Goal: Information Seeking & Learning: Learn about a topic

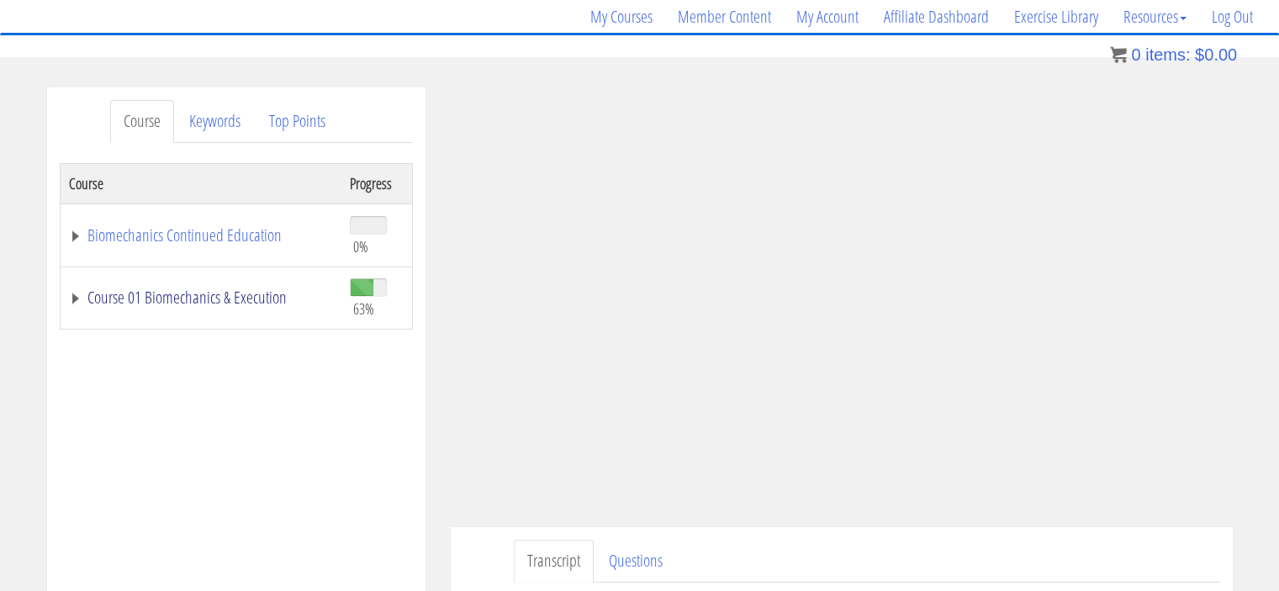
click at [231, 290] on link "Course 01 Biomechanics & Execution" at bounding box center [201, 297] width 264 height 17
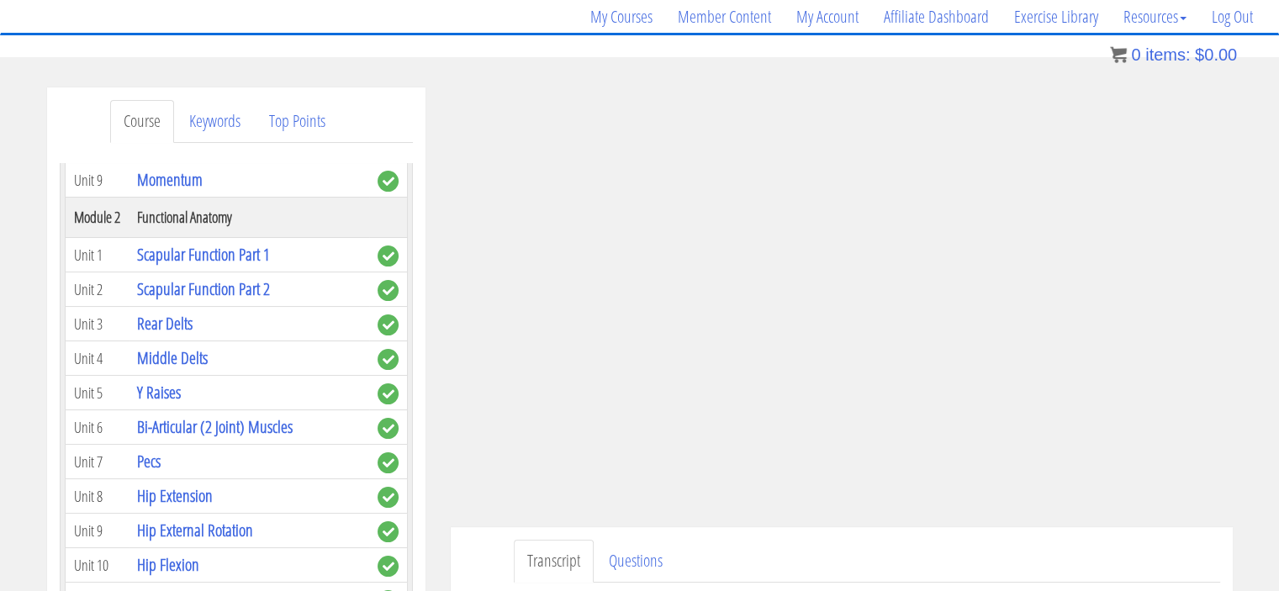
scroll to position [489, 0]
click at [193, 357] on link "Middle Delts" at bounding box center [172, 356] width 71 height 23
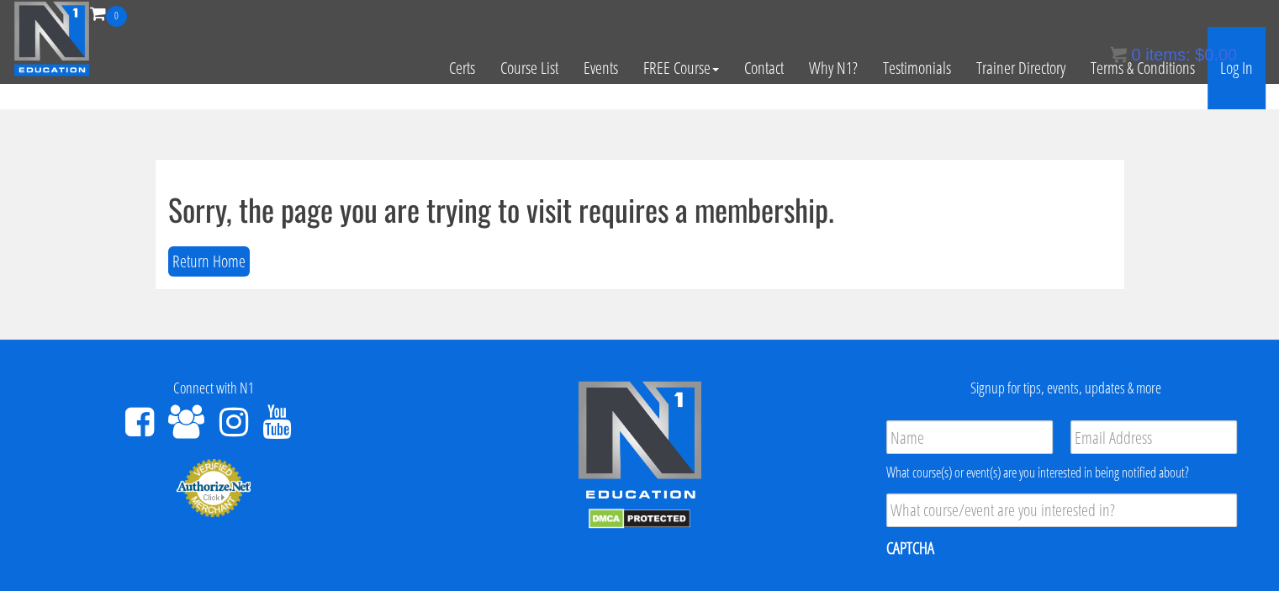
click at [1233, 71] on link "Log In" at bounding box center [1236, 68] width 58 height 82
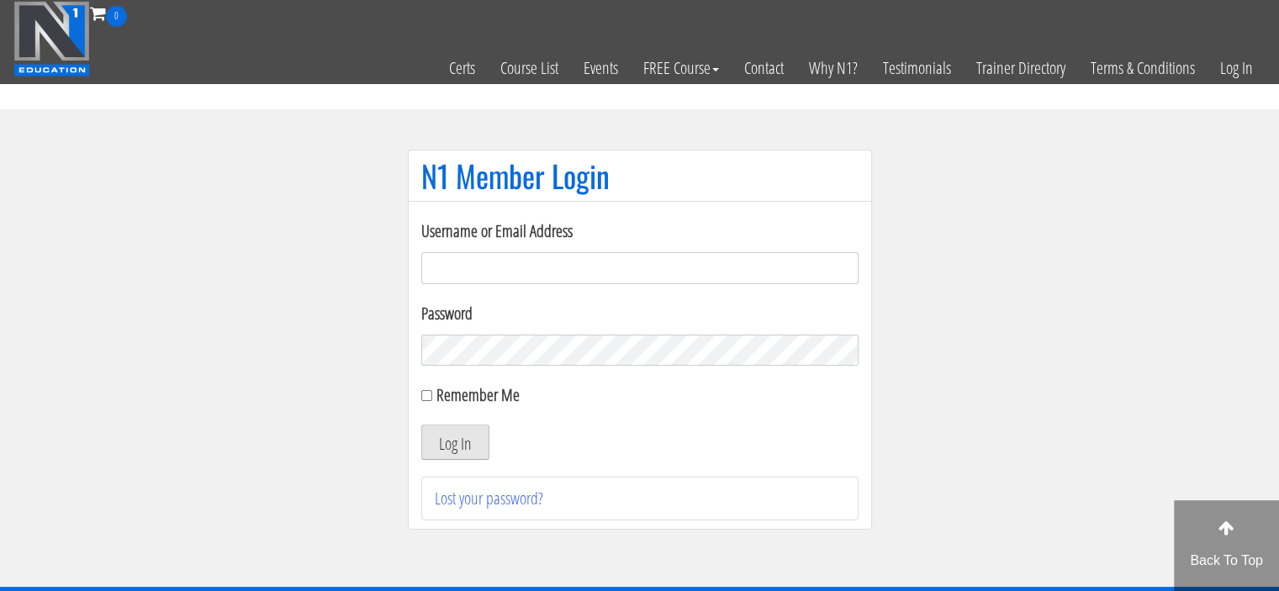
type input "[PERSON_NAME][EMAIL_ADDRESS][DOMAIN_NAME]"
click at [472, 436] on button "Log In" at bounding box center [455, 442] width 68 height 35
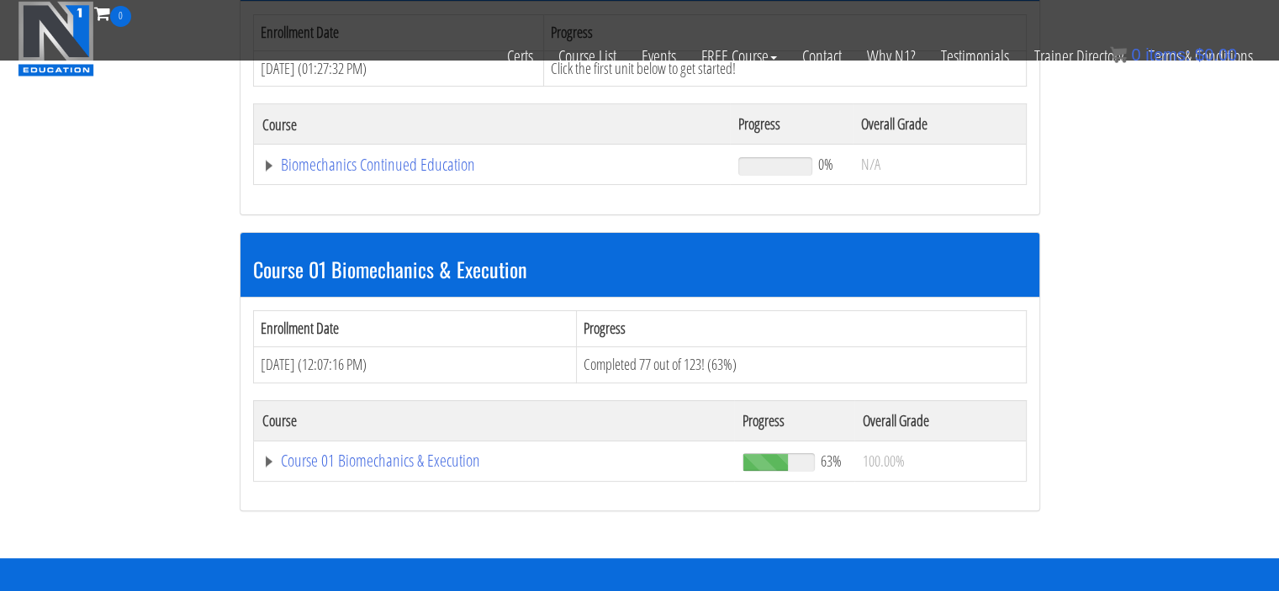
scroll to position [316, 0]
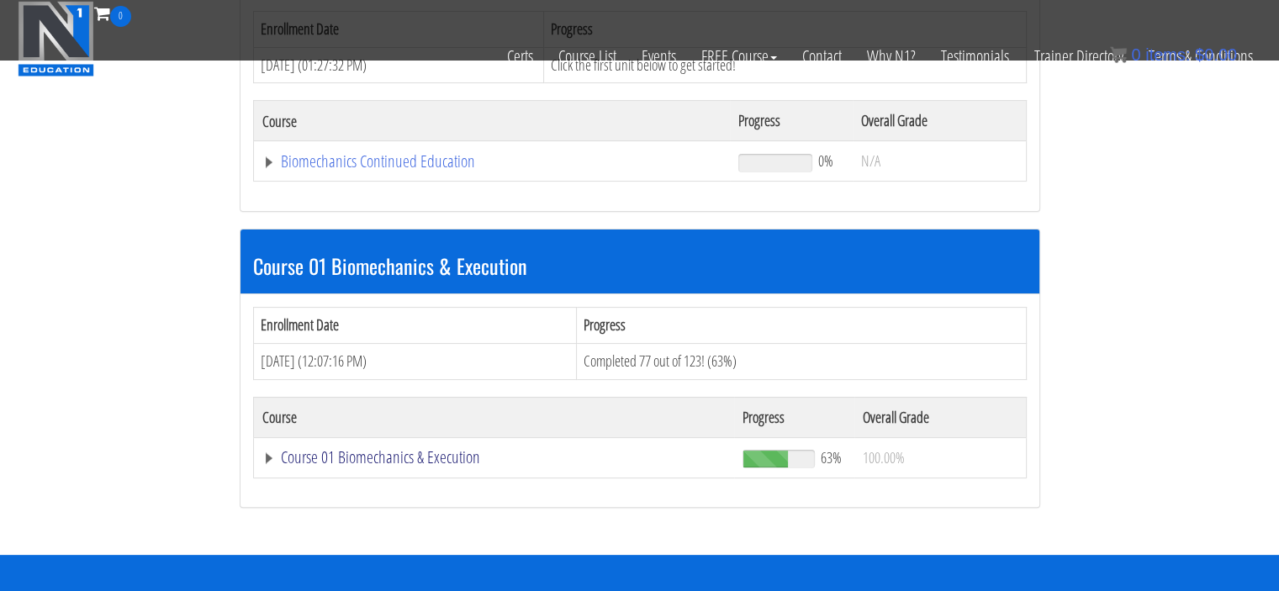
click at [442, 170] on link "Course 01 Biomechanics & Execution" at bounding box center [492, 161] width 460 height 17
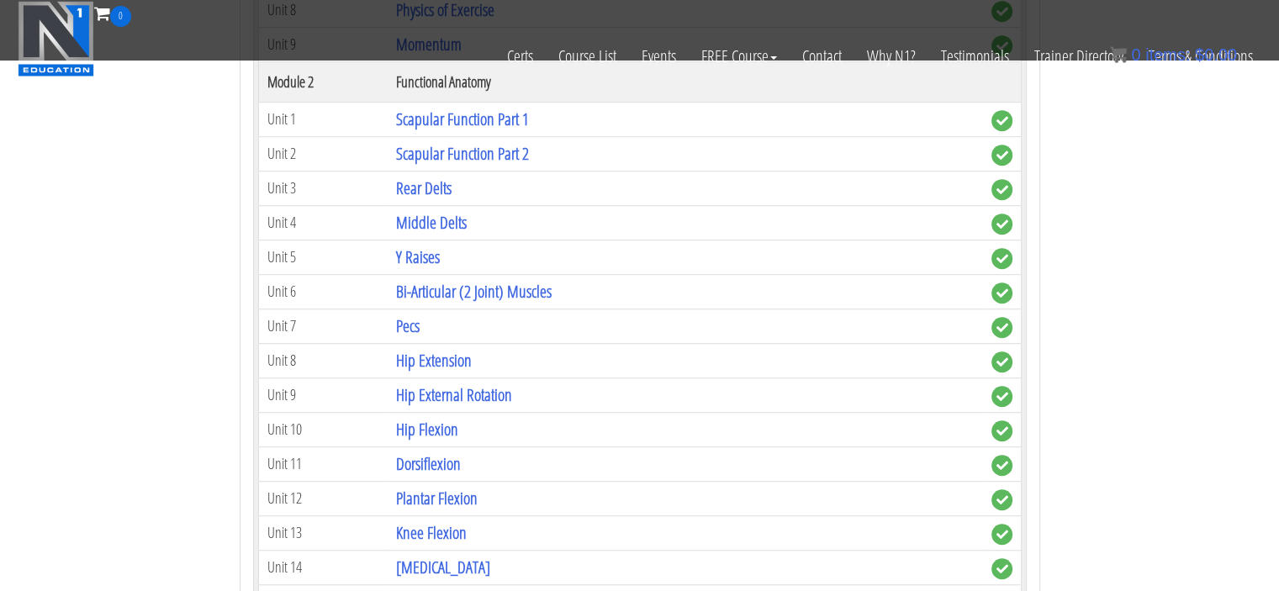
scroll to position [1089, 0]
click at [437, 220] on link "Middle Delts" at bounding box center [431, 221] width 71 height 23
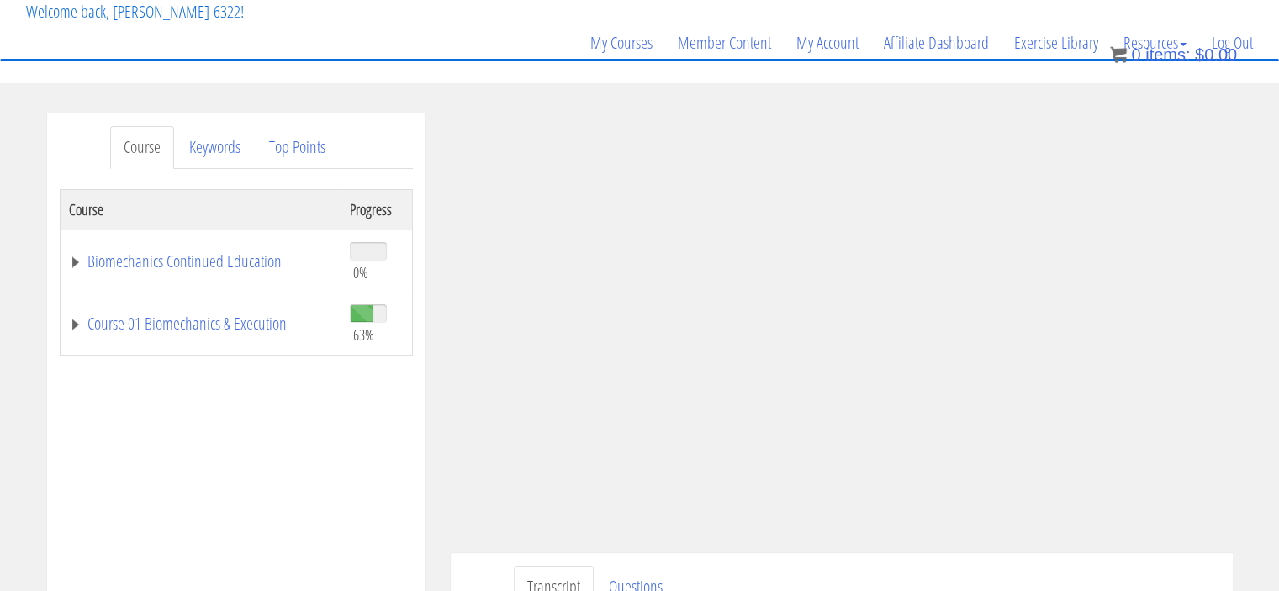
scroll to position [110, 0]
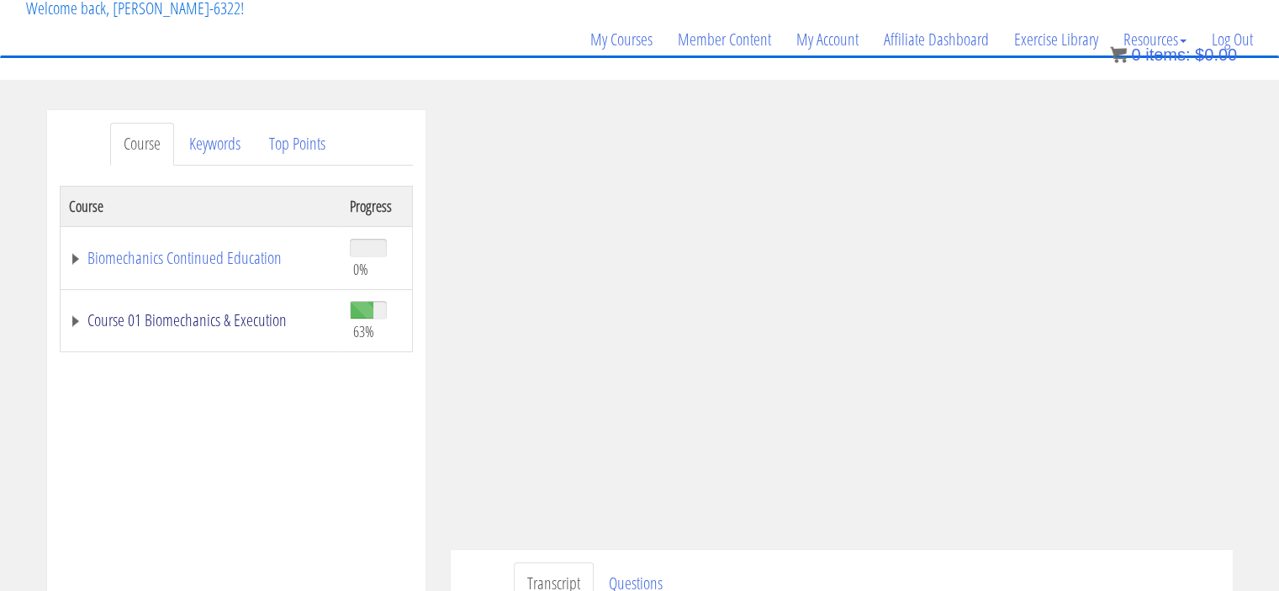
click at [229, 317] on link "Course 01 Biomechanics & Execution" at bounding box center [201, 320] width 264 height 17
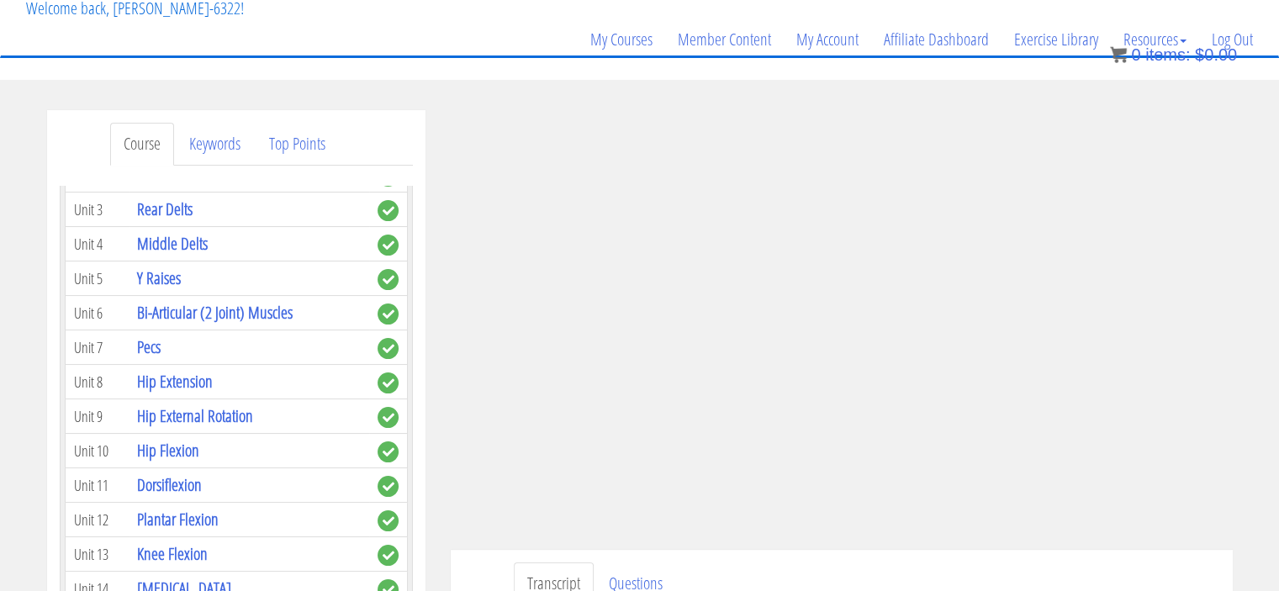
scroll to position [624, 0]
click at [154, 276] on link "Y Raises" at bounding box center [159, 278] width 44 height 23
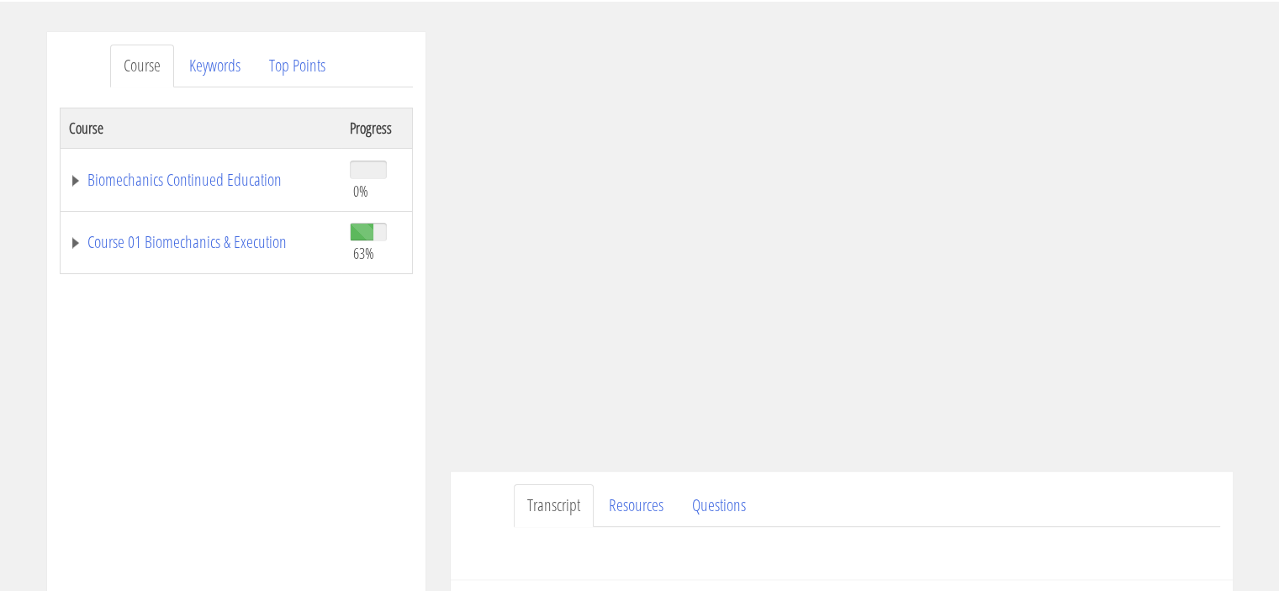
scroll to position [191, 0]
click at [232, 245] on link "Course 01 Biomechanics & Execution" at bounding box center [201, 239] width 264 height 17
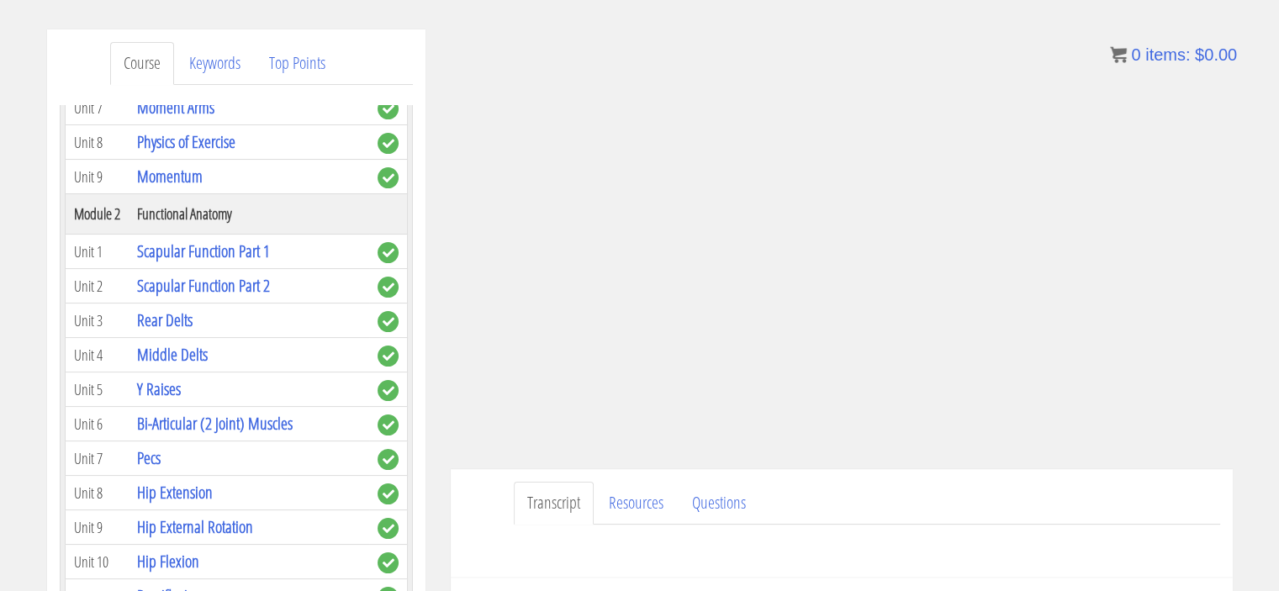
scroll to position [450, 0]
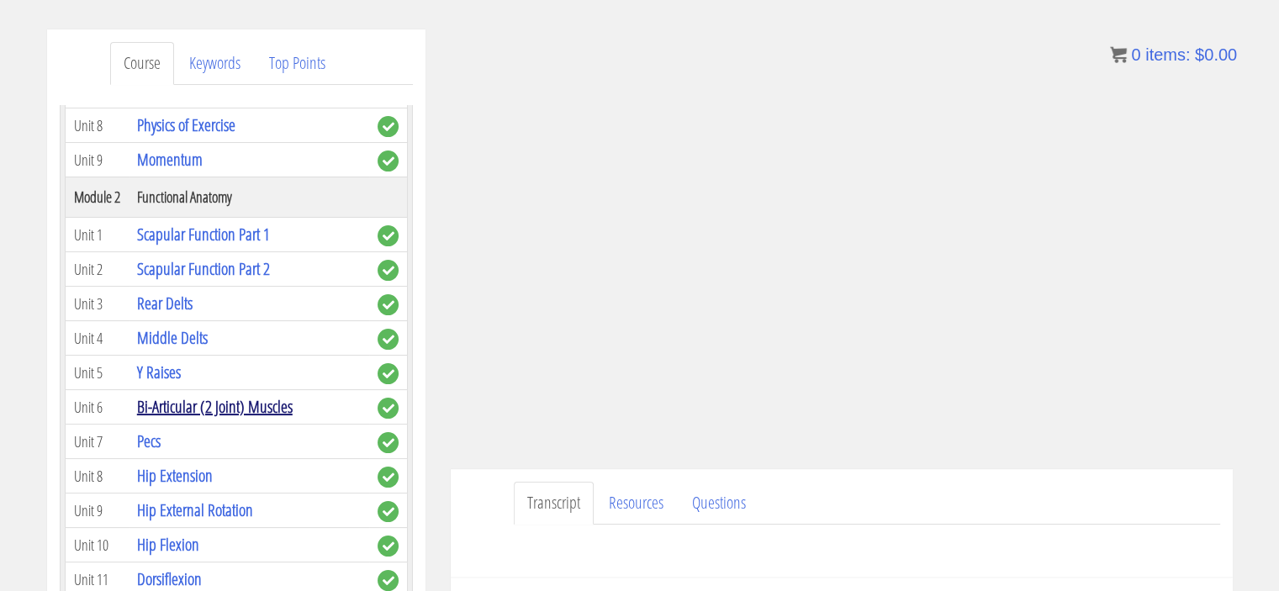
click at [200, 403] on link "Bi-Articular (2 Joint) Muscles" at bounding box center [215, 406] width 156 height 23
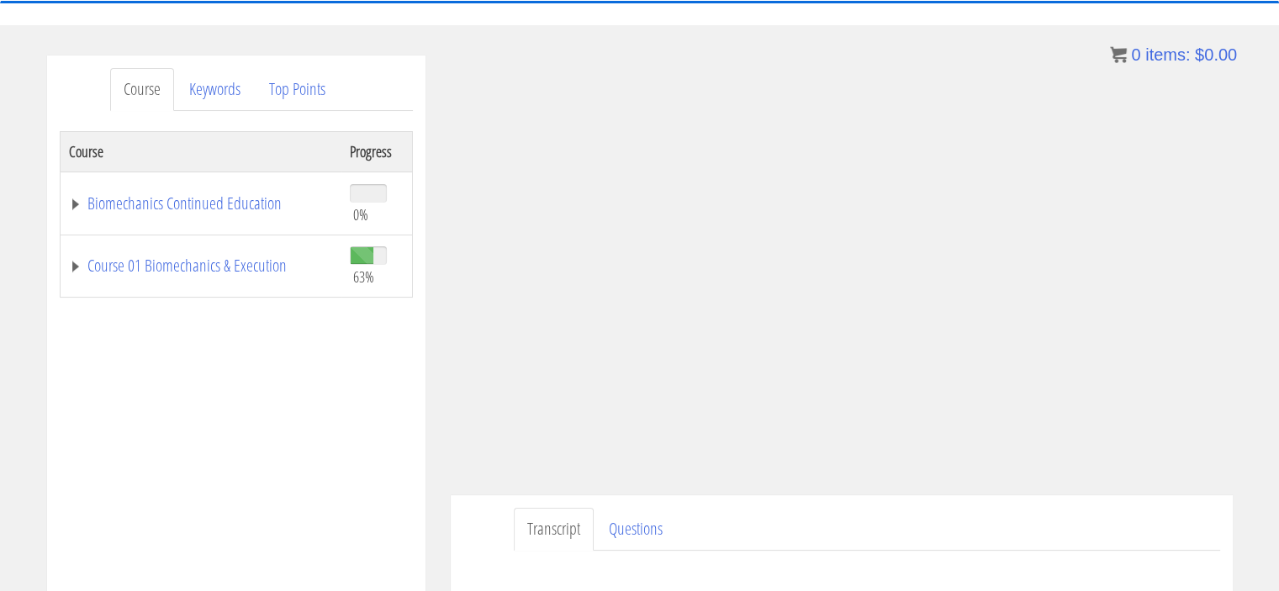
scroll to position [166, 0]
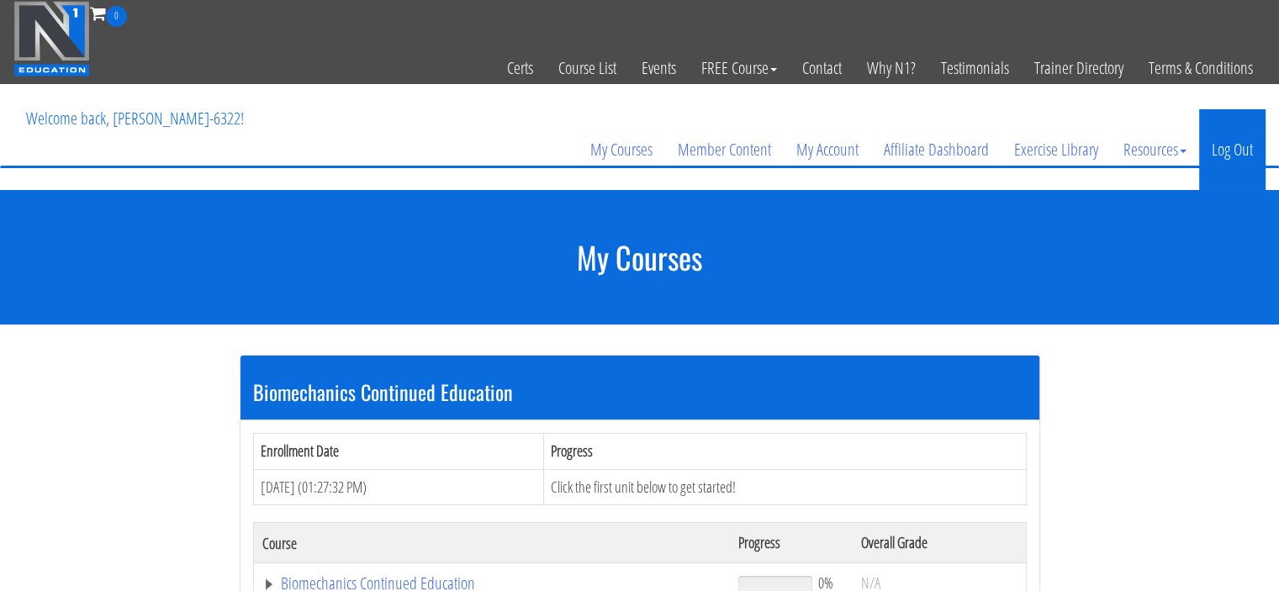
click at [1238, 134] on link "Log Out" at bounding box center [1232, 149] width 66 height 81
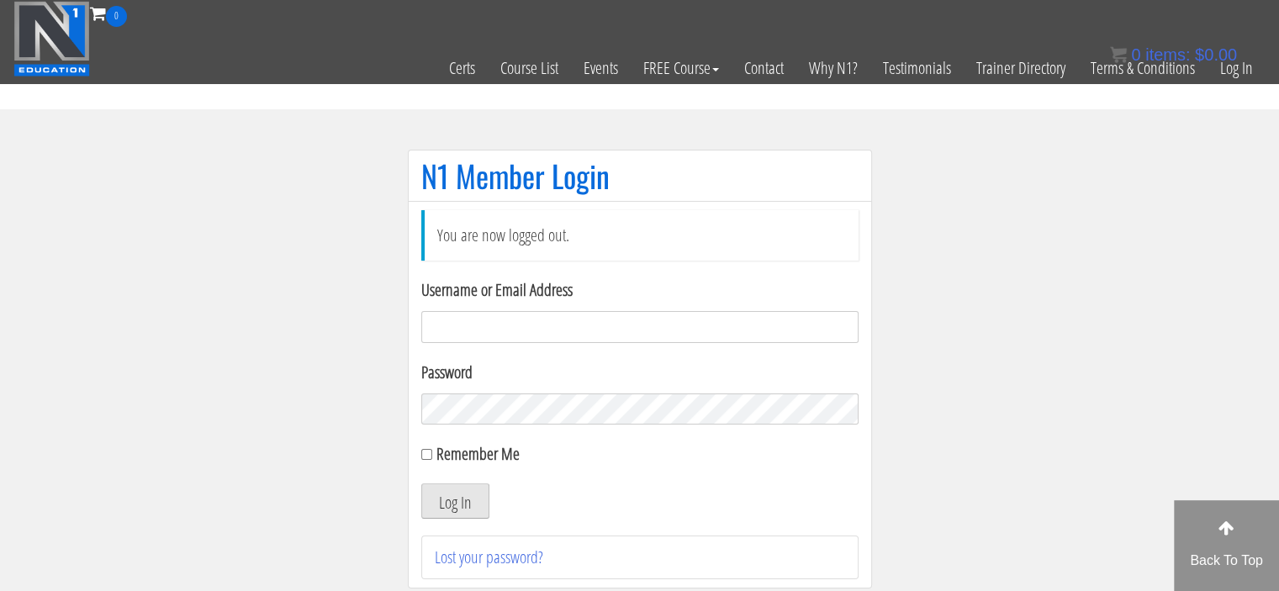
type input "Meghna.25898@gmail.com"
click at [437, 499] on button "Log In" at bounding box center [455, 500] width 68 height 35
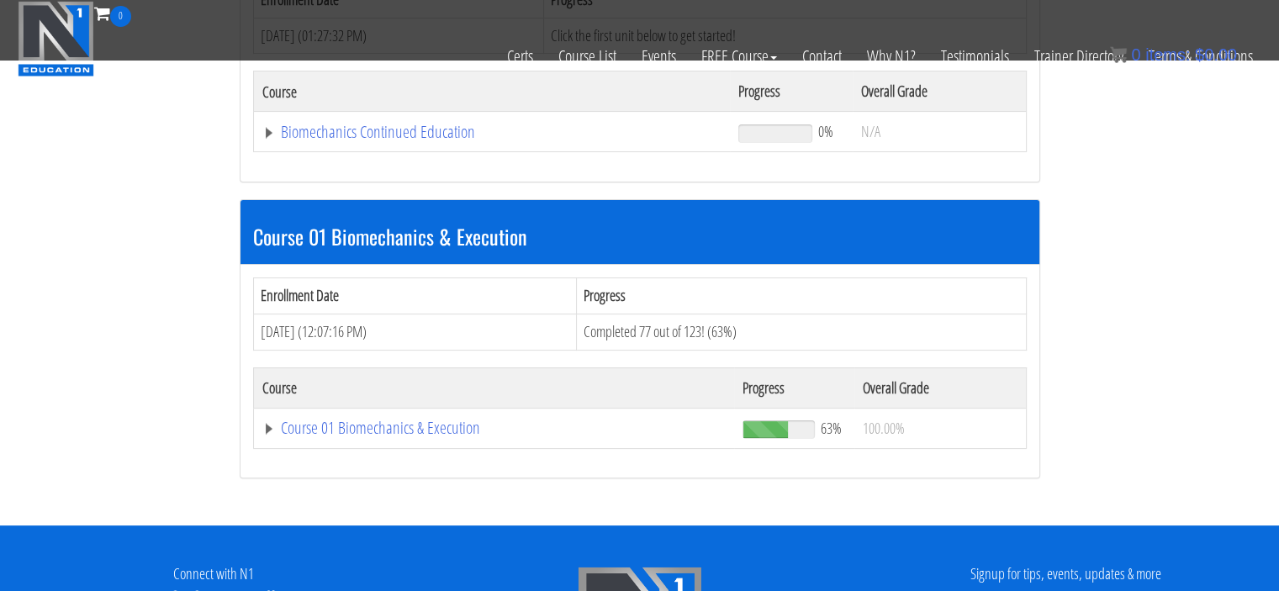
scroll to position [346, 0]
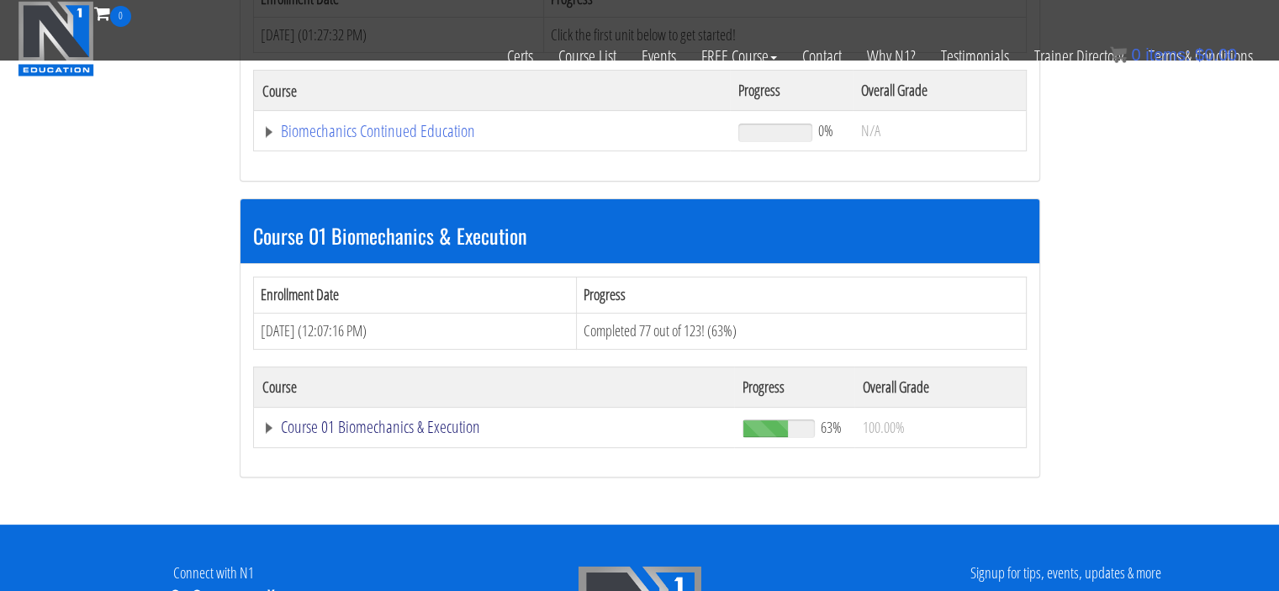
click at [418, 140] on link "Course 01 Biomechanics & Execution" at bounding box center [492, 131] width 460 height 17
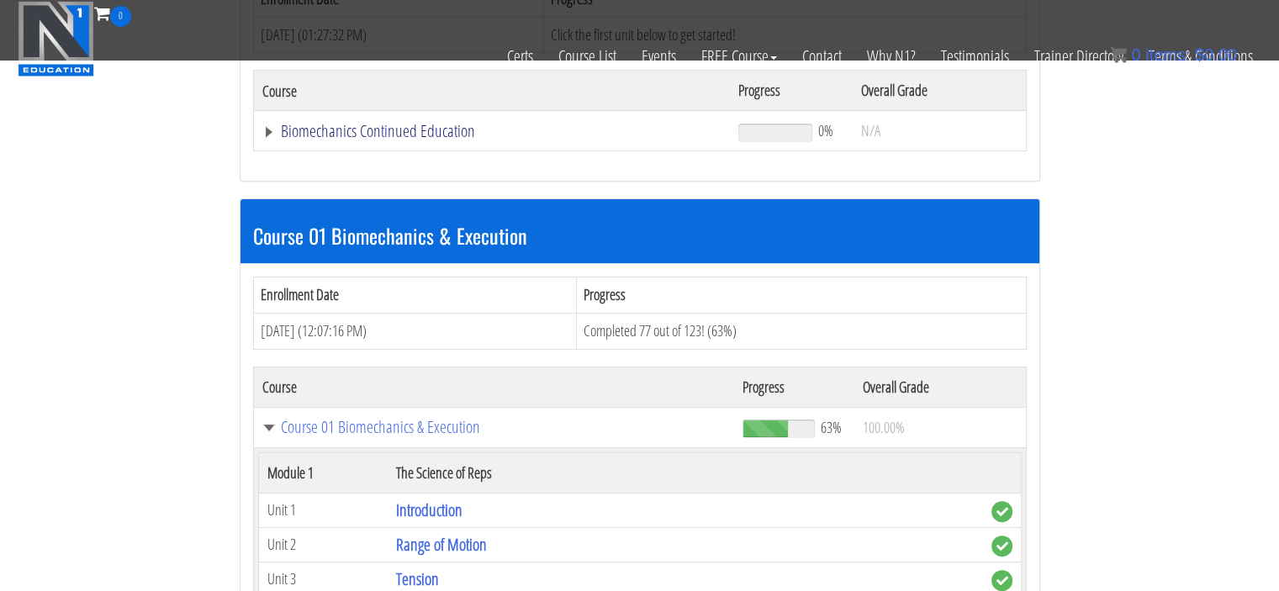
click at [344, 129] on link "Biomechanics Continued Education" at bounding box center [492, 131] width 460 height 17
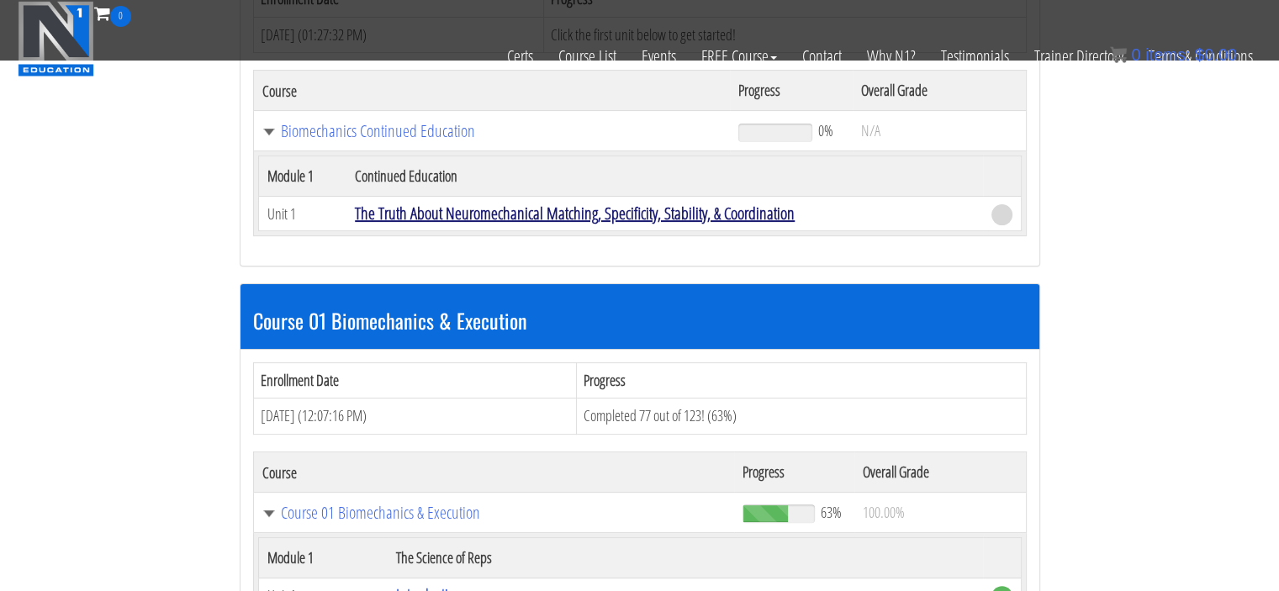
click at [449, 214] on link "The Truth About Neuromechanical Matching, Specificity, Stability, & Coordination" at bounding box center [575, 213] width 440 height 23
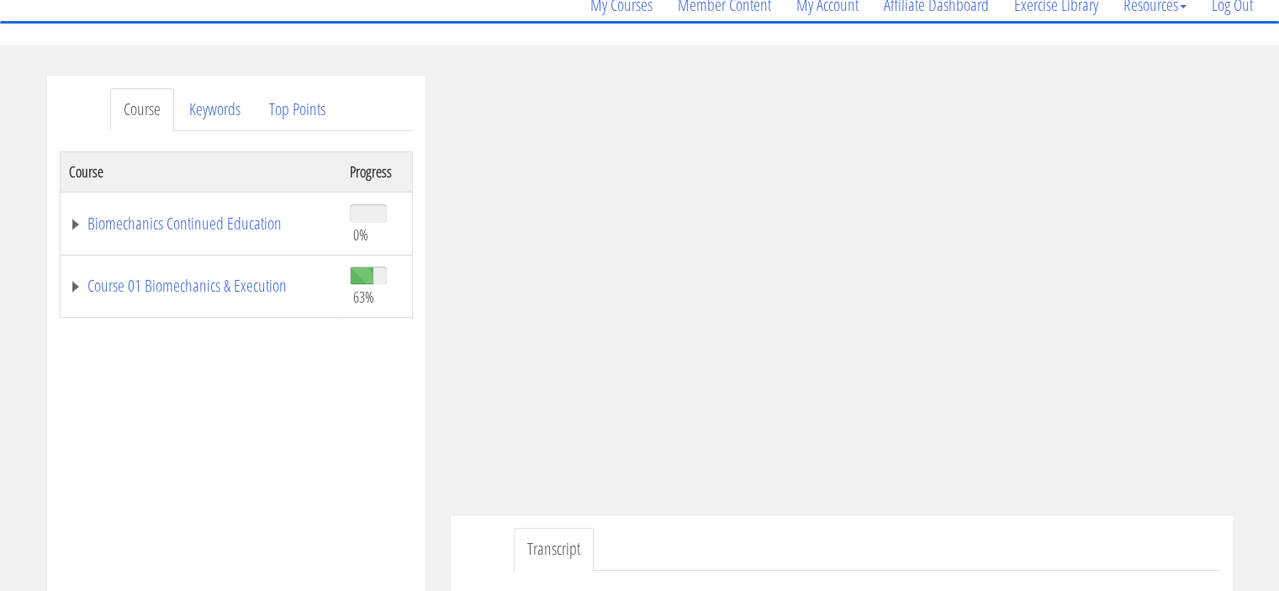
scroll to position [145, 0]
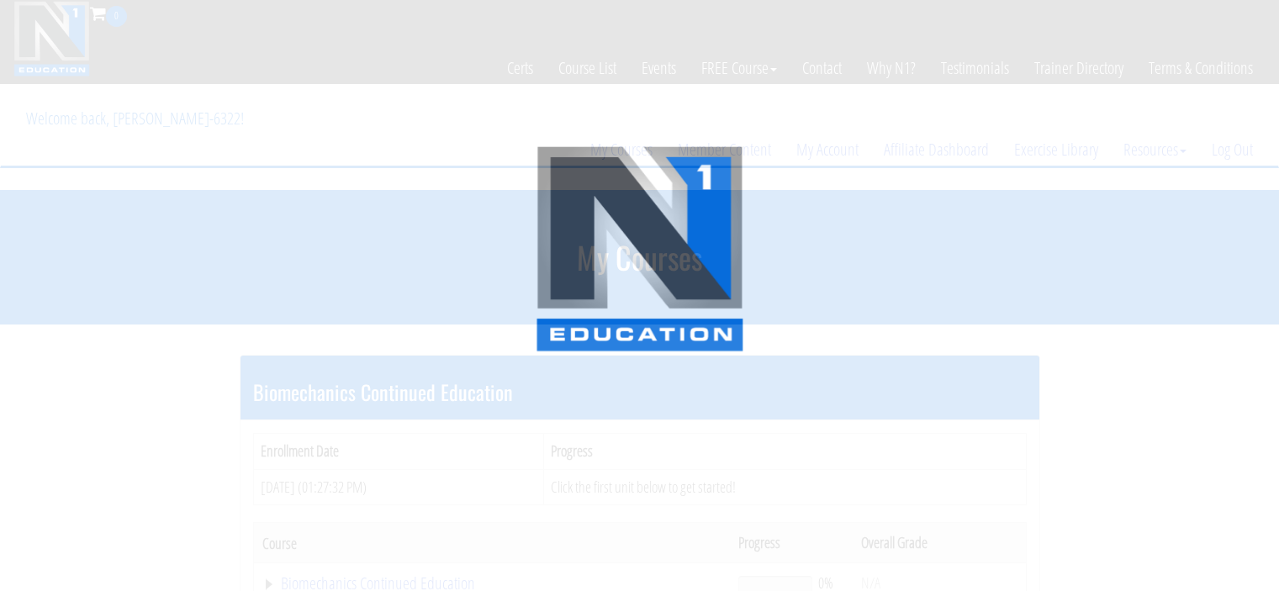
scroll to position [346, 0]
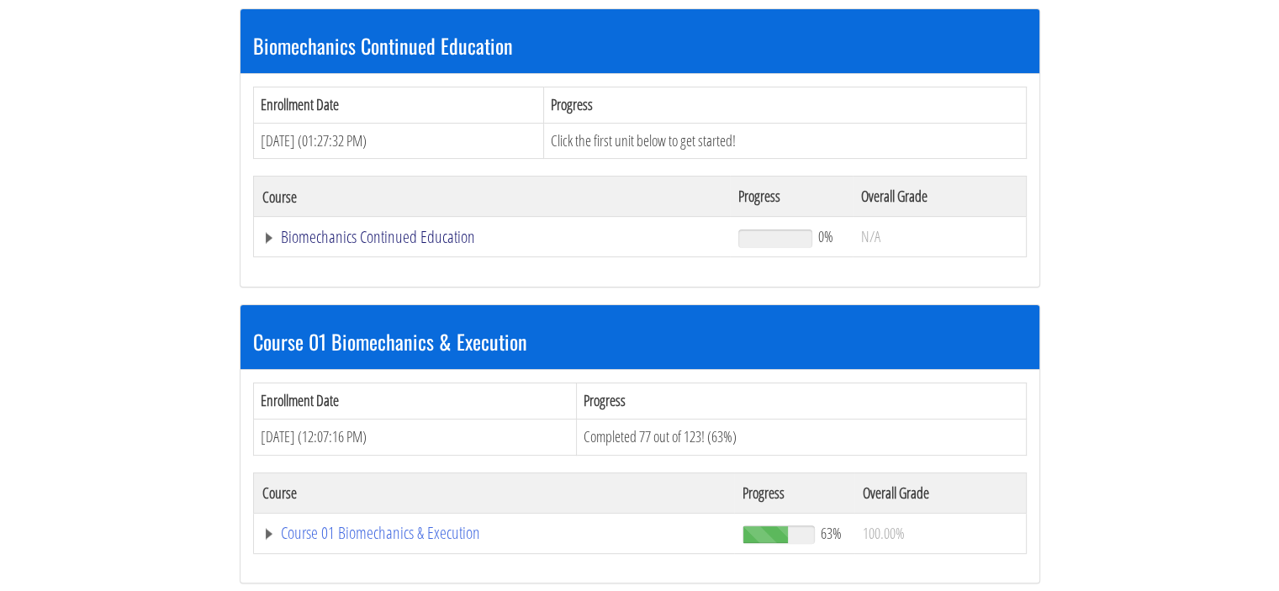
click at [396, 232] on link "Biomechanics Continued Education" at bounding box center [492, 237] width 460 height 17
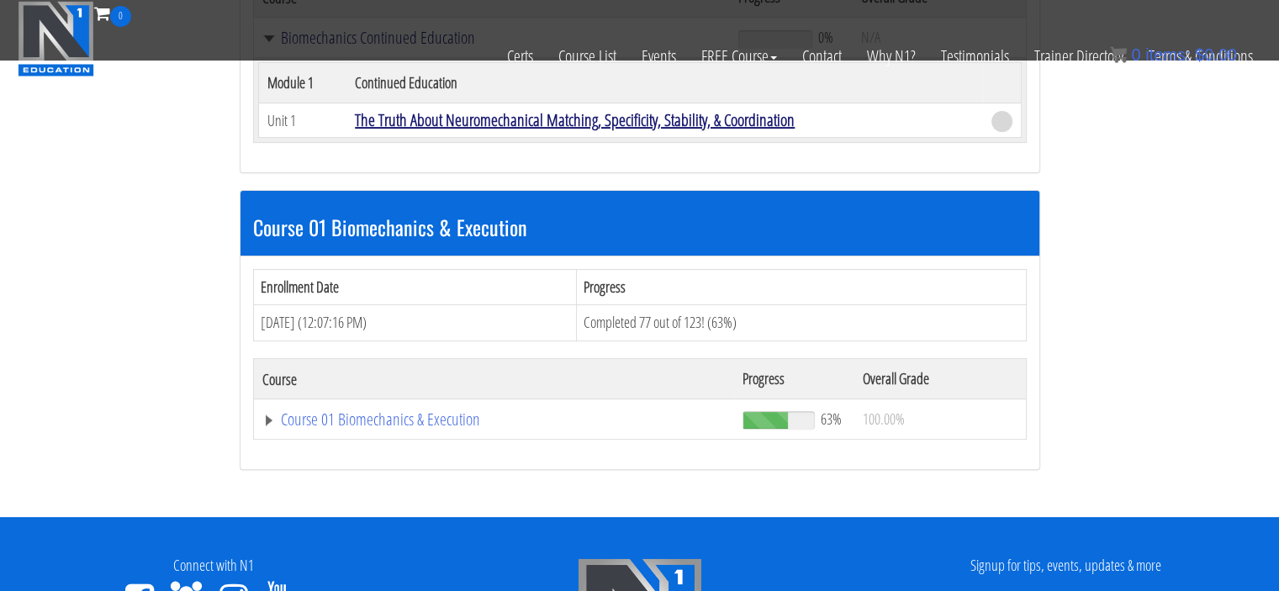
scroll to position [441, 0]
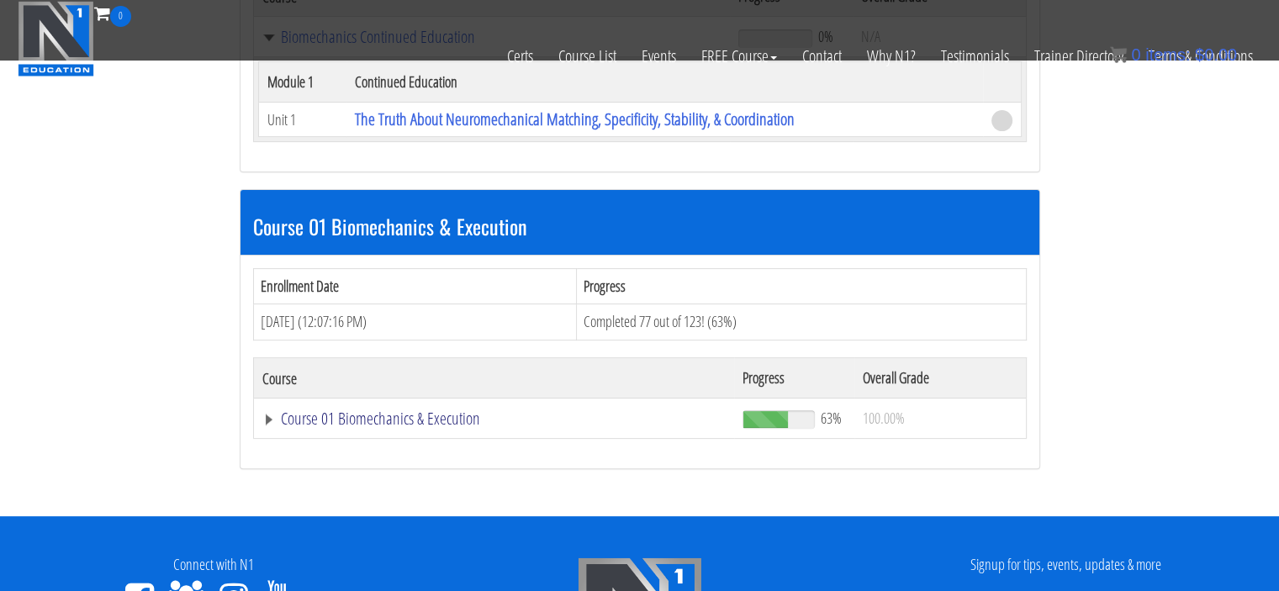
click at [387, 45] on link "Course 01 Biomechanics & Execution" at bounding box center [492, 37] width 460 height 17
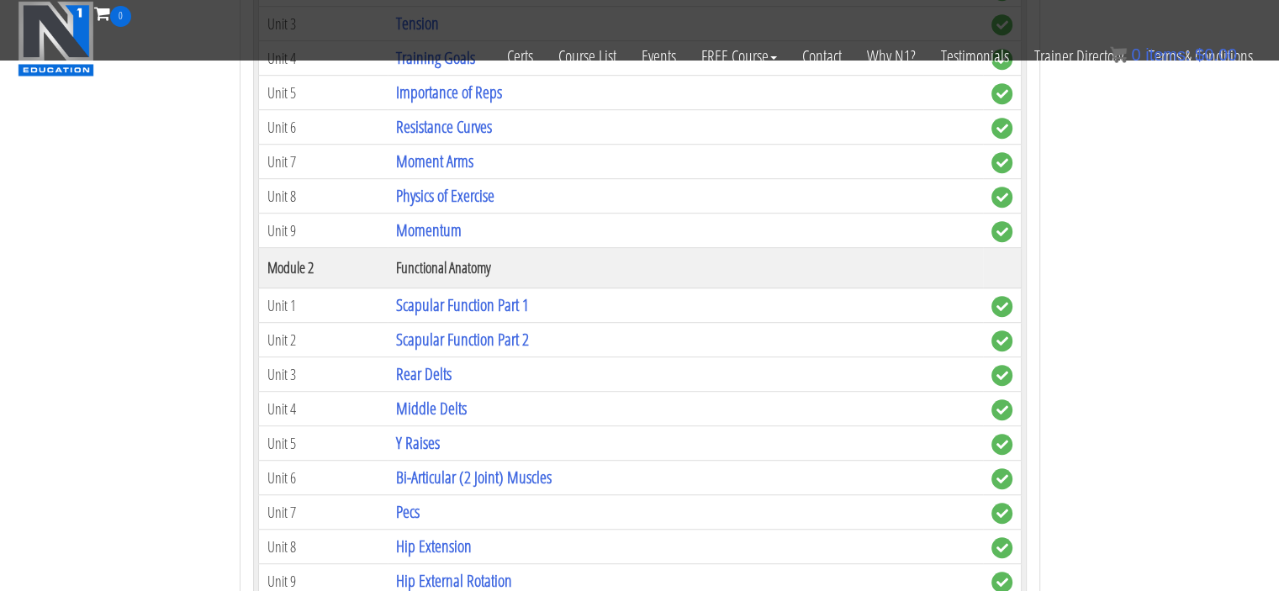
scroll to position [1065, 0]
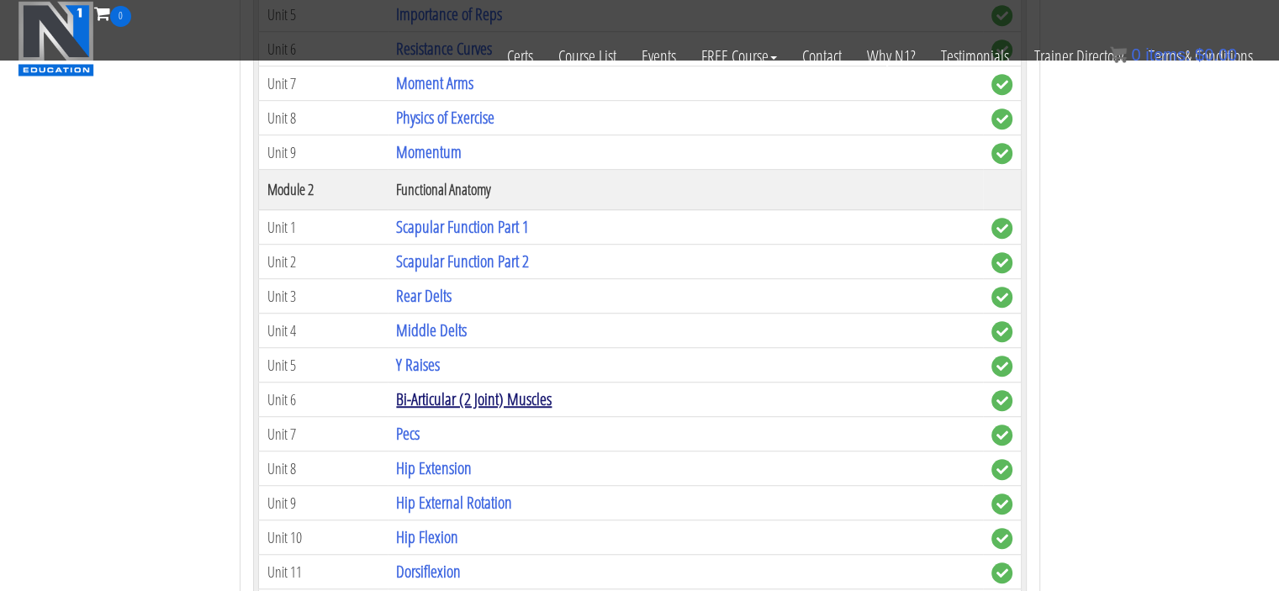
click at [511, 398] on link "Bi-Articular (2 Joint) Muscles" at bounding box center [474, 399] width 156 height 23
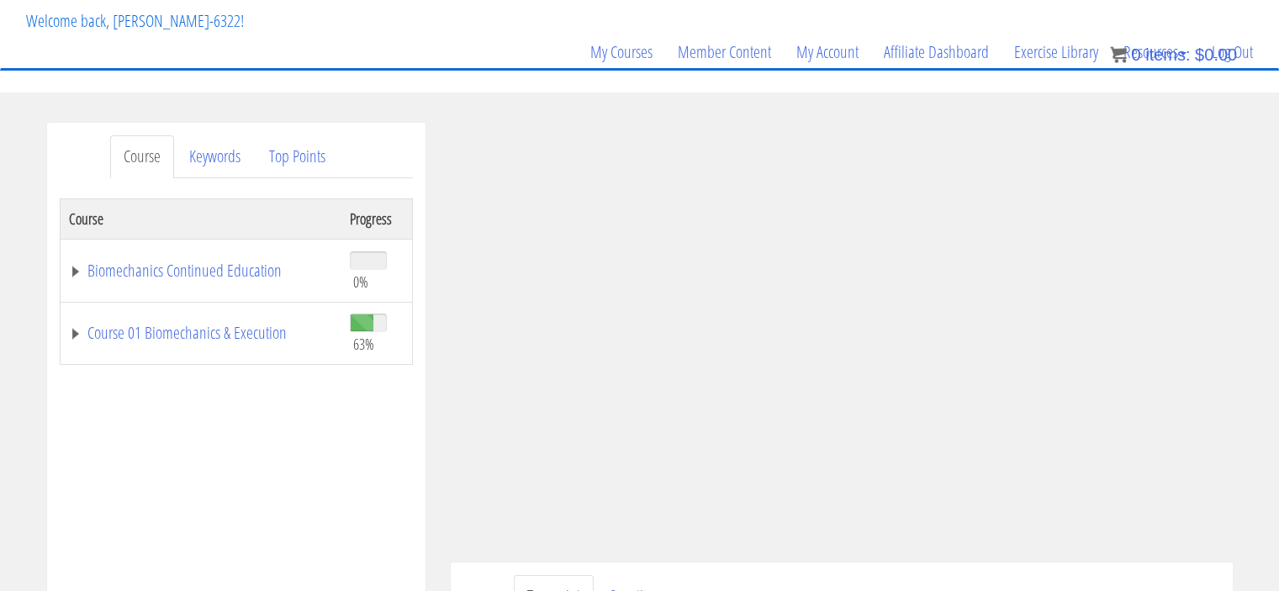
scroll to position [111, 0]
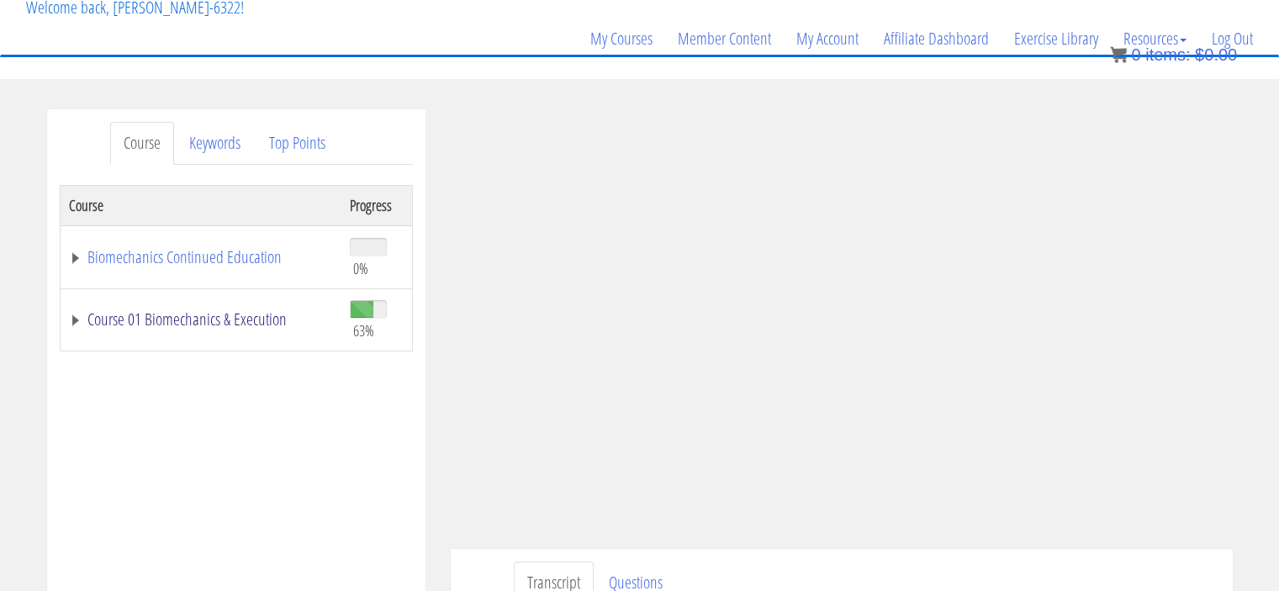
click at [252, 311] on link "Course 01 Biomechanics & Execution" at bounding box center [201, 319] width 264 height 17
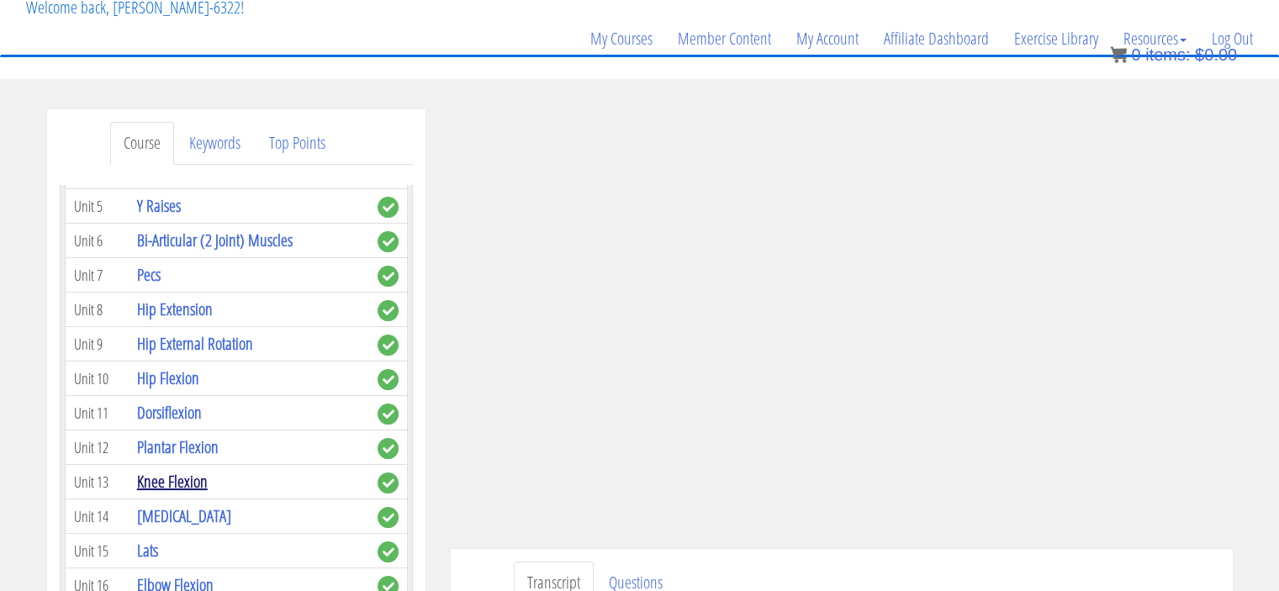
scroll to position [696, 0]
click at [158, 276] on link "Pecs" at bounding box center [149, 274] width 24 height 23
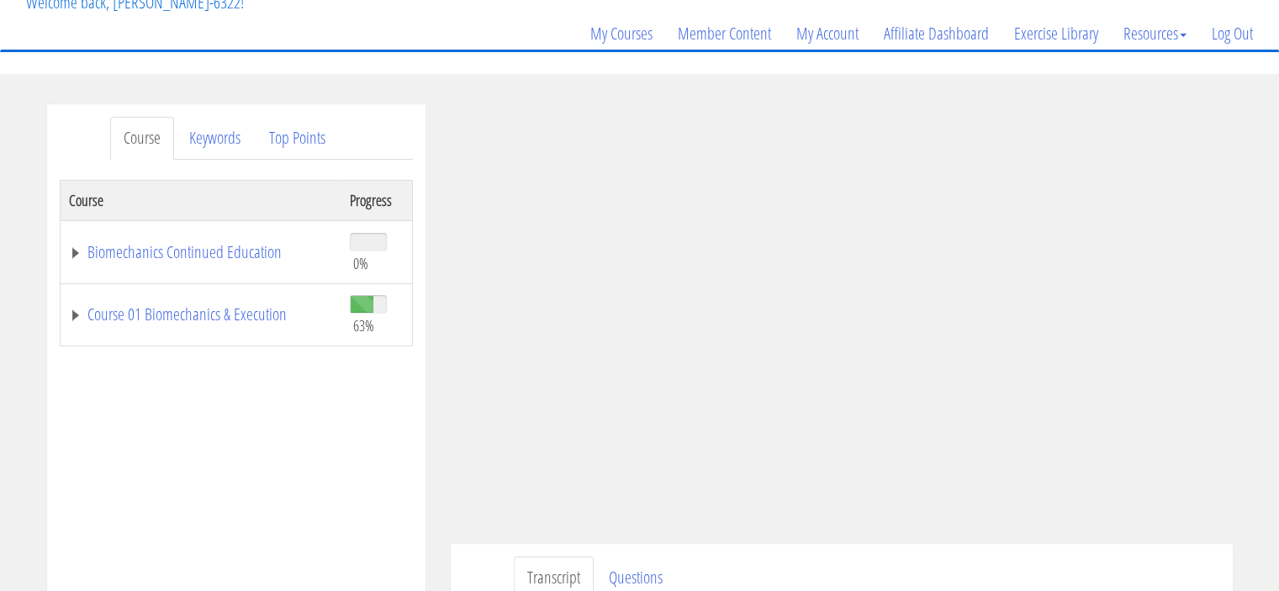
scroll to position [117, 0]
click at [158, 319] on link "Course 01 Biomechanics & Execution" at bounding box center [201, 313] width 264 height 17
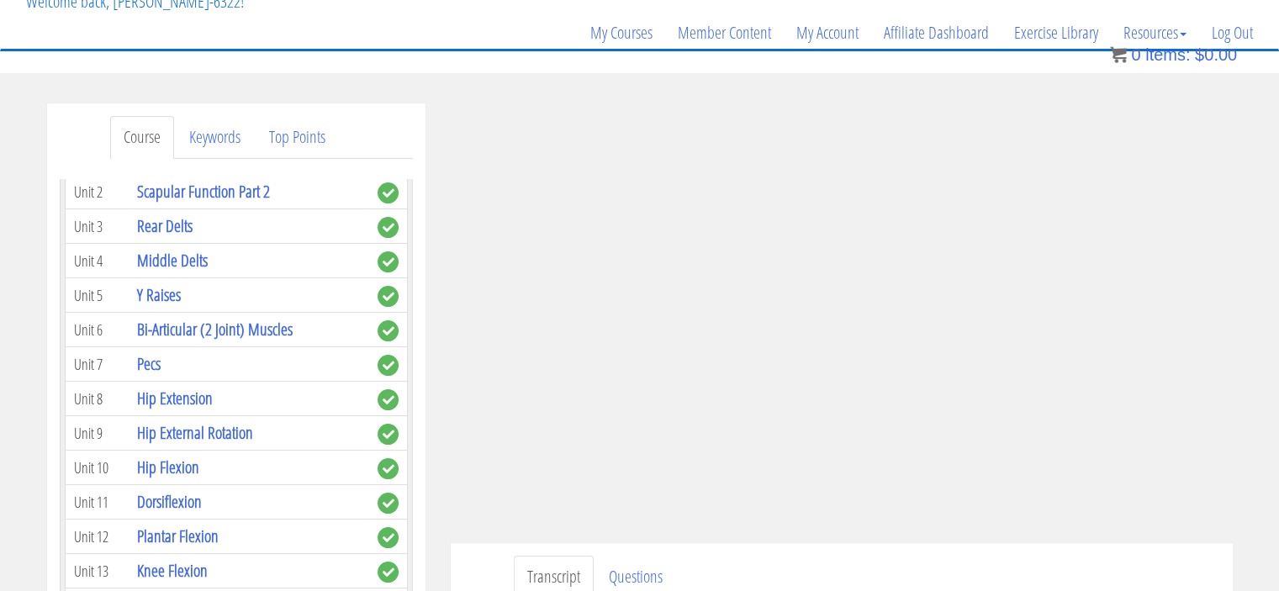
scroll to position [602, 0]
click at [160, 393] on link "Hip Extension" at bounding box center [175, 397] width 76 height 23
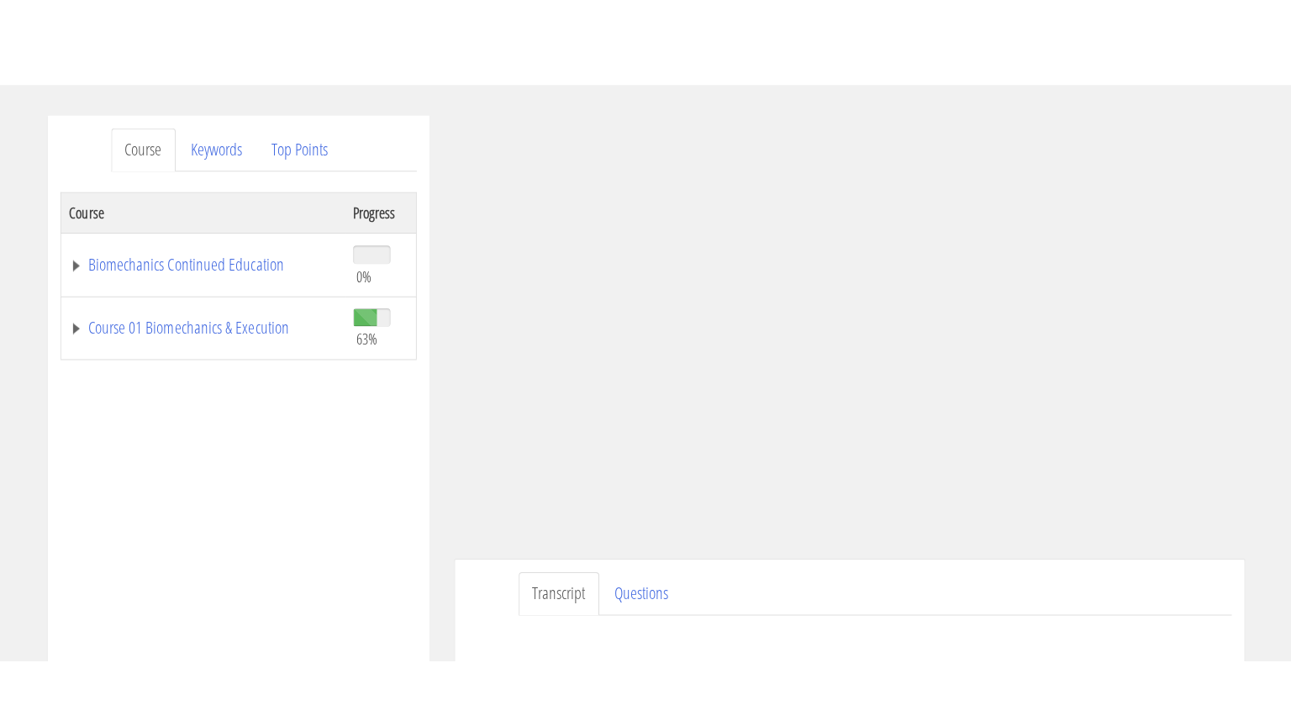
scroll to position [171, 0]
